Goal: Task Accomplishment & Management: Manage account settings

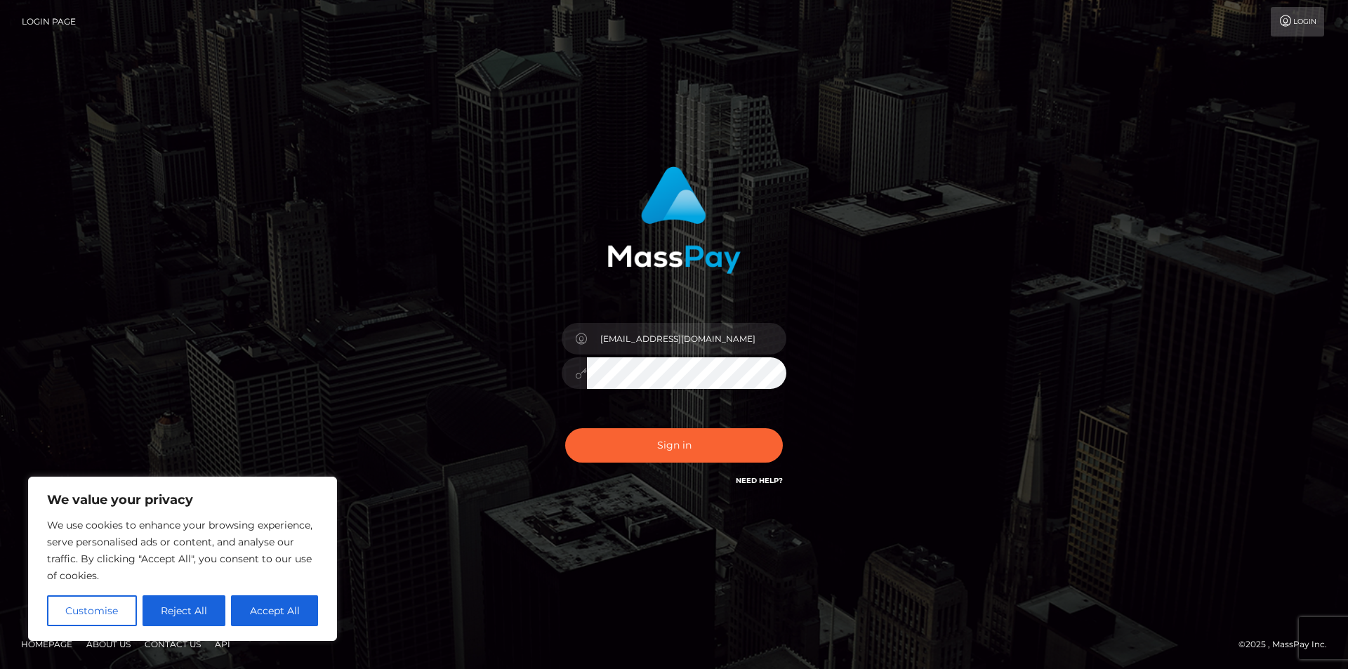
type input "billyanddennie@gmail.com"
click at [701, 441] on button "Sign in" at bounding box center [674, 445] width 218 height 34
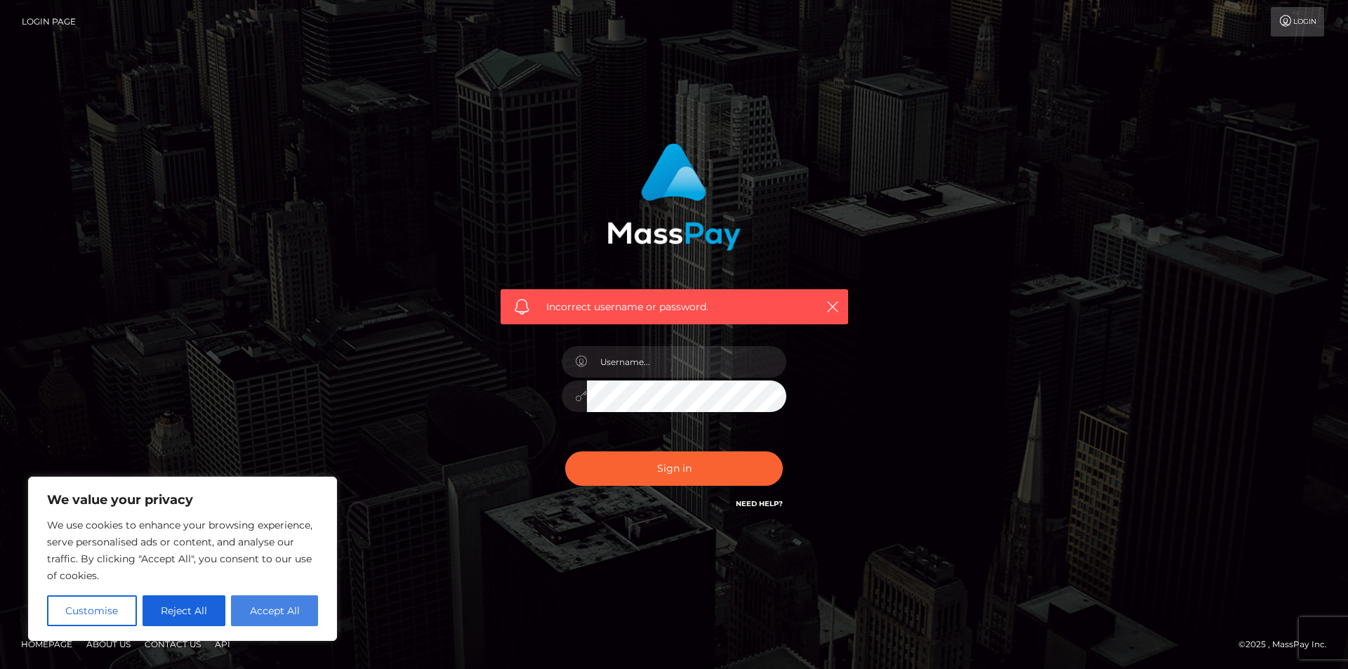
click at [275, 609] on button "Accept All" at bounding box center [274, 610] width 87 height 31
checkbox input "true"
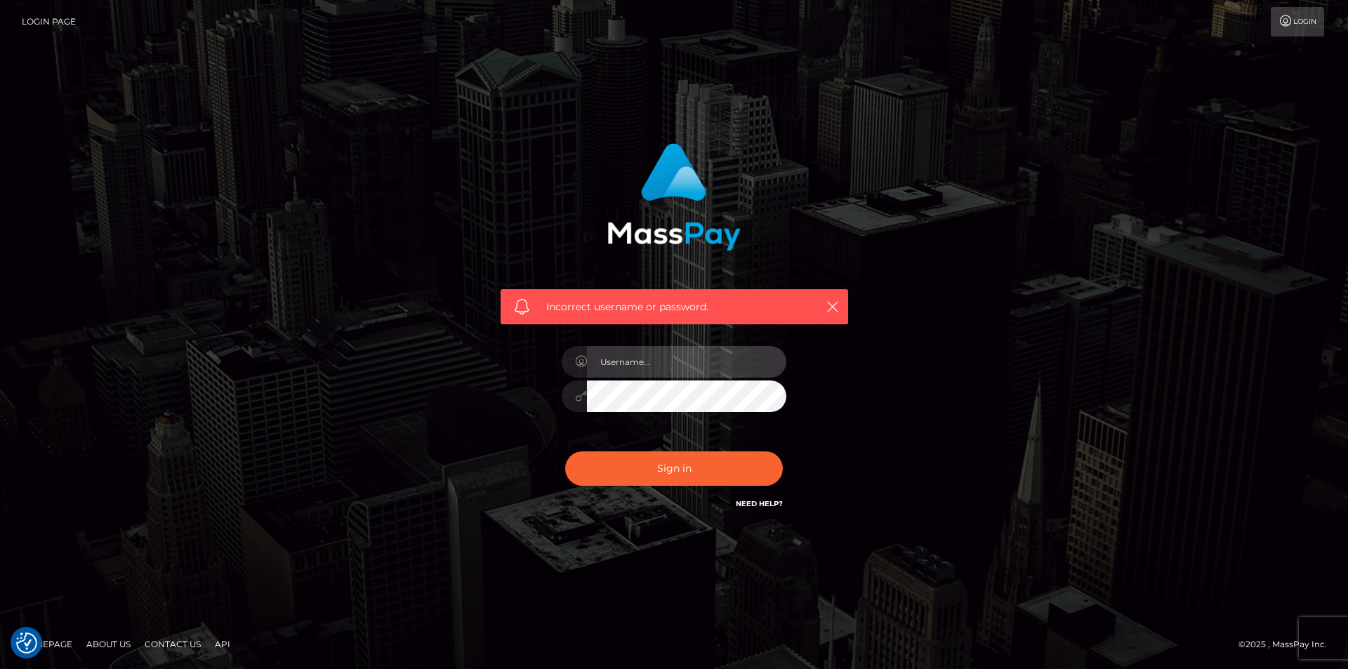
click at [660, 363] on input "text" at bounding box center [686, 362] width 199 height 32
type input "billyanddennie@gmail.com"
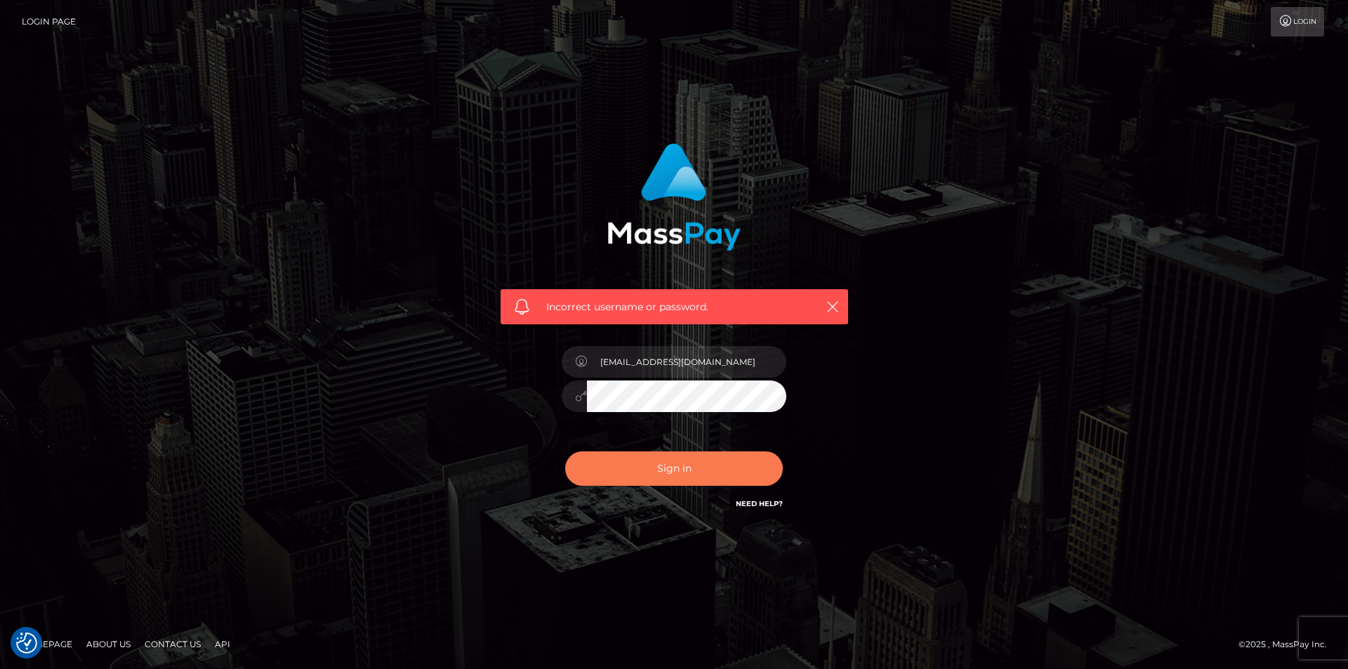
click at [662, 471] on button "Sign in" at bounding box center [674, 468] width 218 height 34
checkbox input "true"
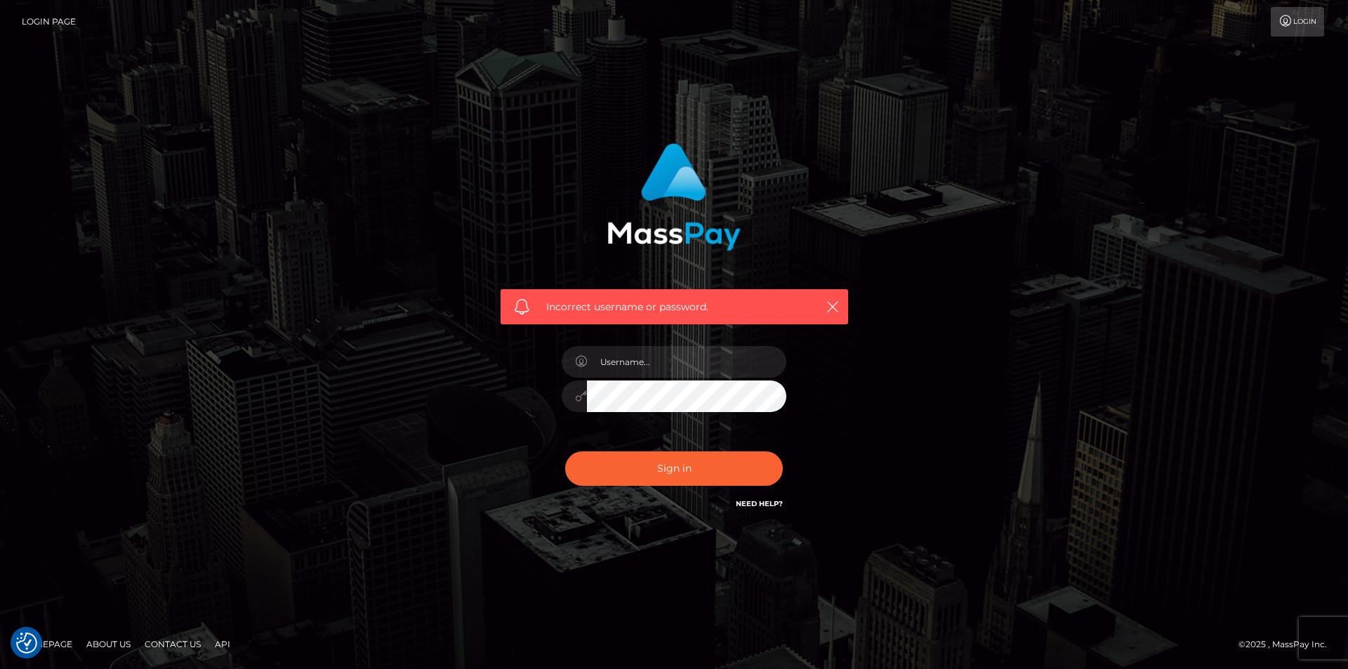
click at [765, 503] on link "Need Help?" at bounding box center [759, 503] width 47 height 9
click at [832, 307] on icon "button" at bounding box center [833, 307] width 14 height 14
click at [833, 303] on icon "button" at bounding box center [833, 307] width 14 height 14
click at [692, 370] on input "text" at bounding box center [686, 362] width 199 height 32
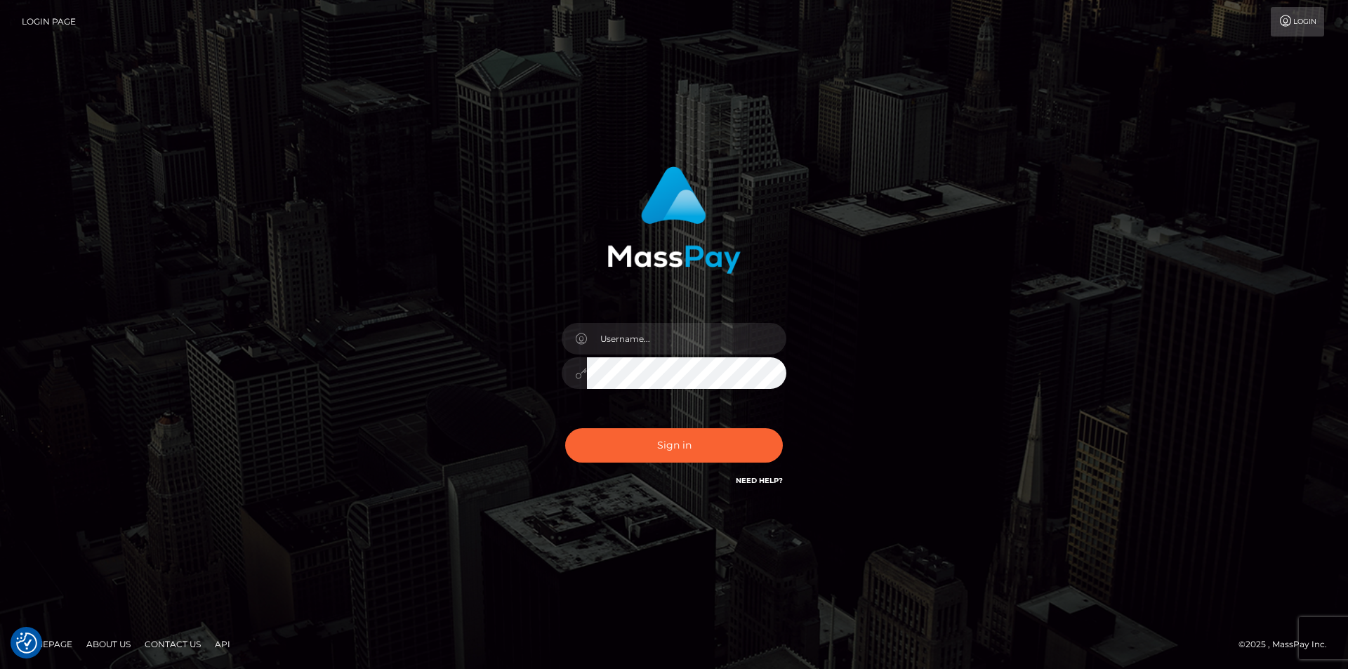
checkbox input "true"
type input "jams1073@yahoo.com"
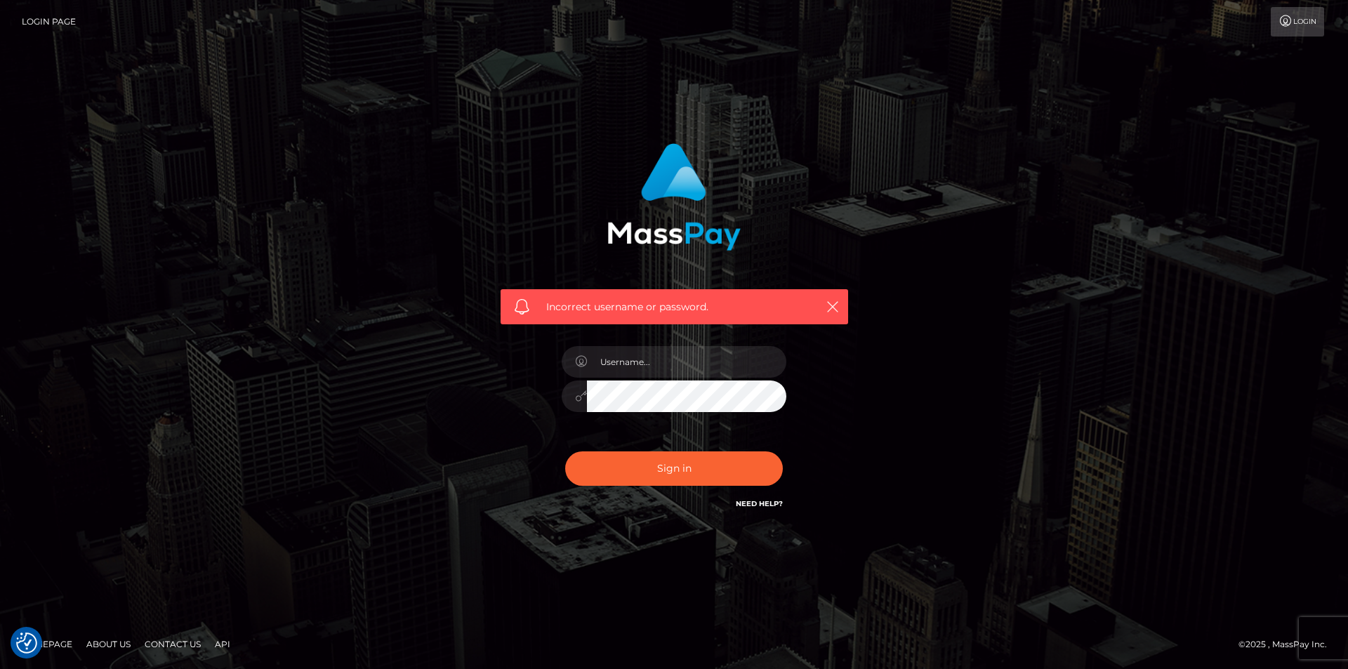
checkbox input "true"
click at [831, 310] on icon "button" at bounding box center [833, 307] width 14 height 14
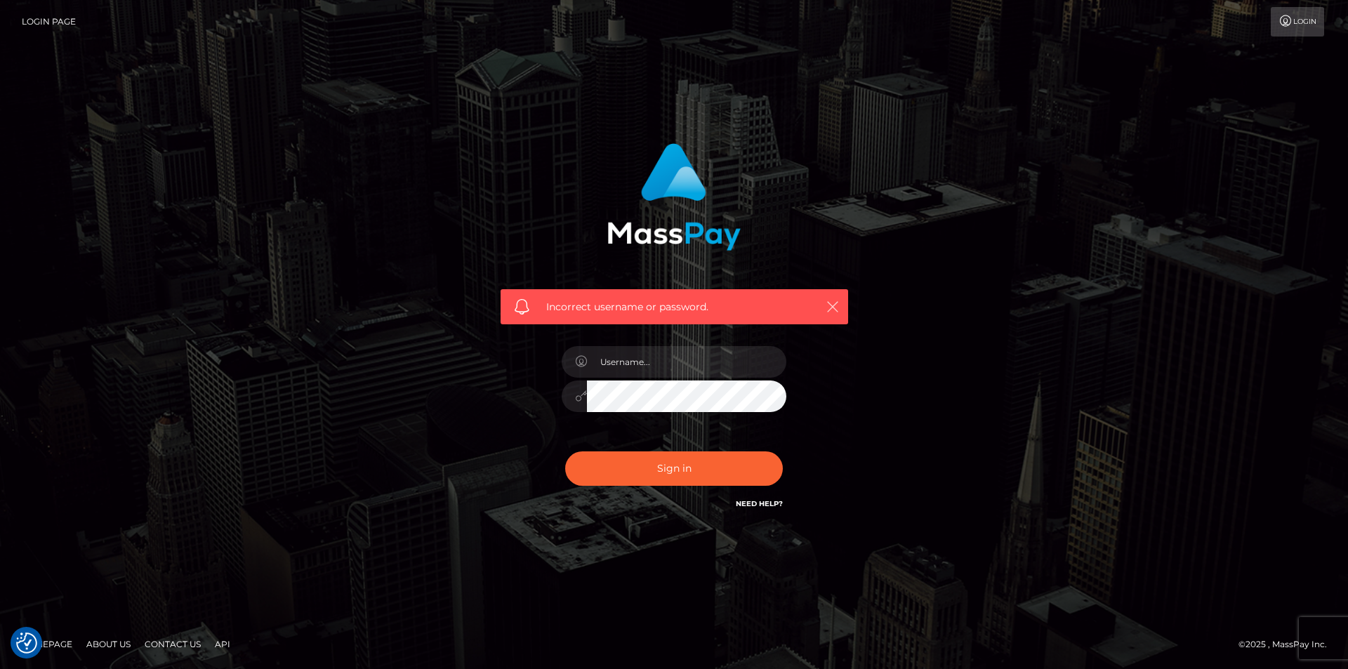
click at [832, 303] on icon "button" at bounding box center [833, 307] width 14 height 14
click at [880, 180] on div "Incorrect username or password." at bounding box center [674, 335] width 800 height 404
